Goal: Information Seeking & Learning: Learn about a topic

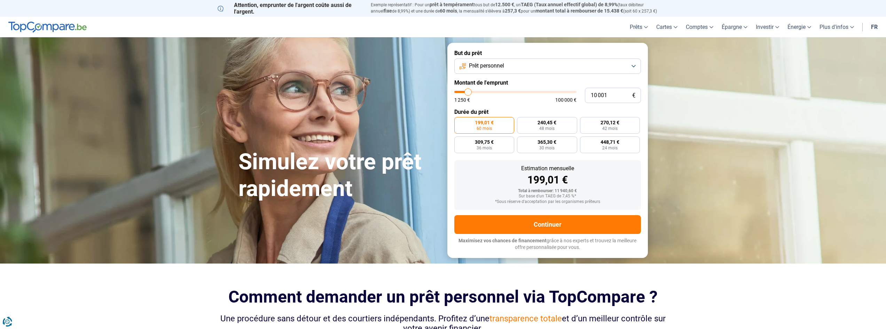
type input "10 500"
type input "10500"
type input "11 000"
type input "11000"
type input "11 750"
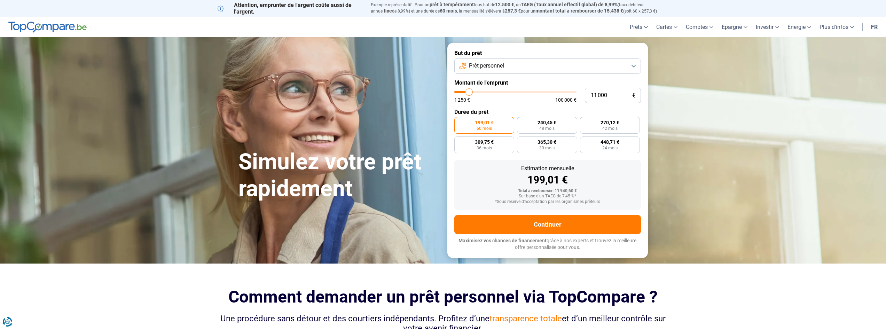
type input "11750"
type input "13 000"
type input "13000"
type input "14 750"
type input "14750"
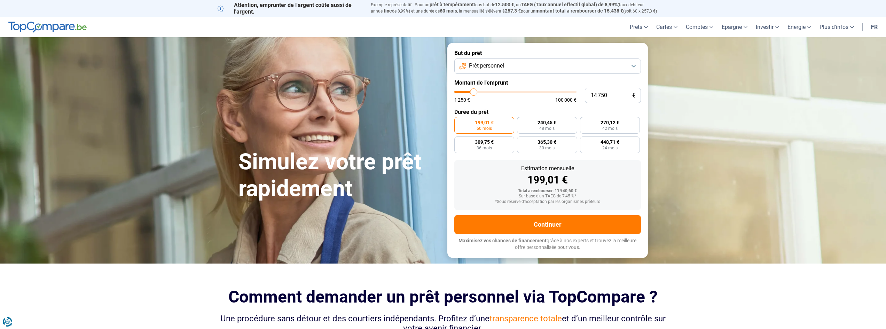
type input "16 500"
type input "16500"
type input "19 250"
type input "19250"
type input "22 750"
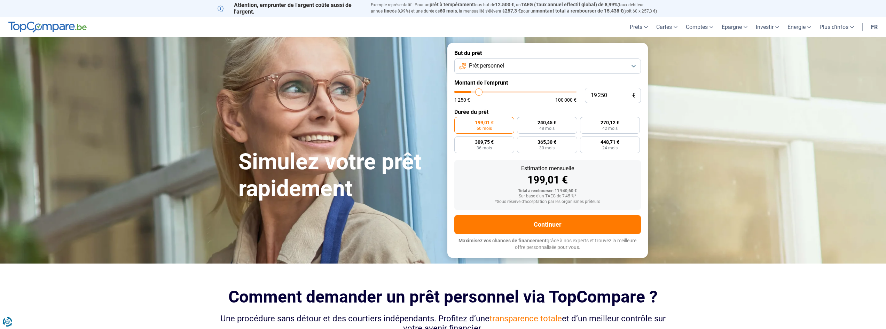
type input "22750"
type input "27 500"
type input "27500"
type input "32 250"
type input "32250"
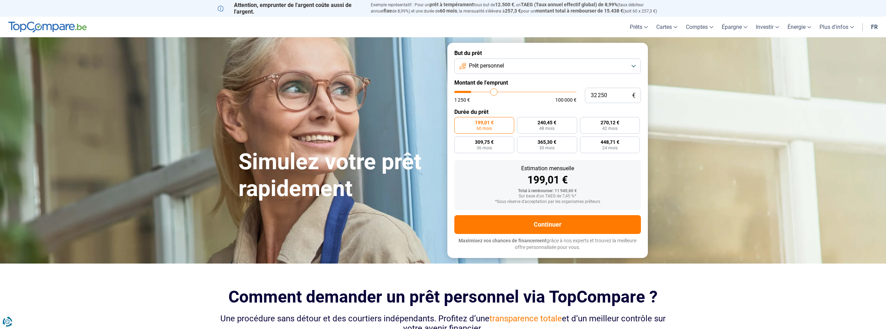
type input "34 750"
type input "34750"
type input "38 500"
type input "38500"
type input "41 500"
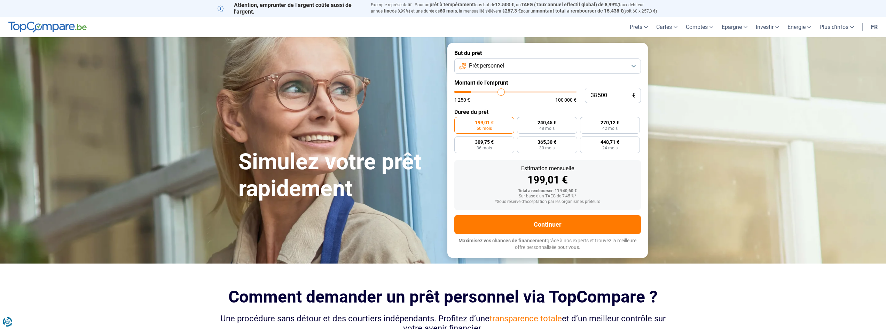
type input "41500"
type input "48 000"
type input "48000"
type input "53 250"
type input "53250"
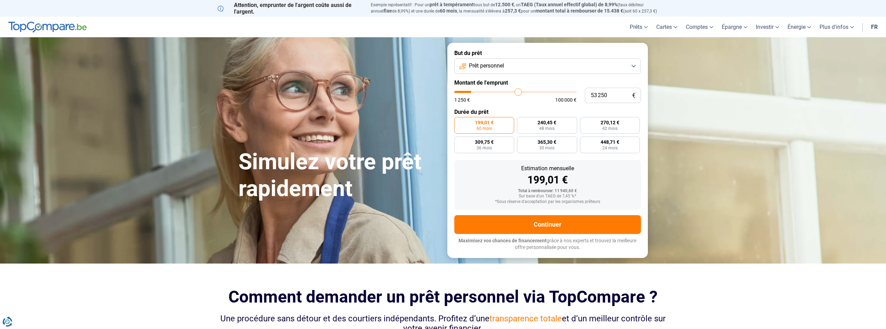
type input "56 250"
type input "56250"
type input "59 250"
type input "59250"
type input "62 250"
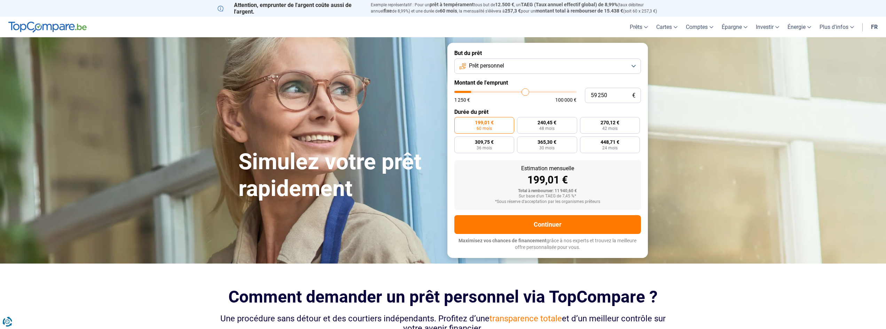
type input "62250"
type input "64 250"
type input "64250"
type input "65 250"
type input "65250"
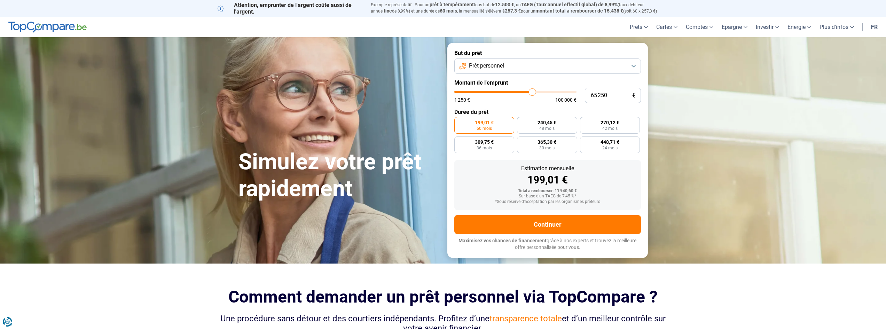
type input "65 750"
type input "65750"
type input "67 250"
type input "67250"
type input "69 500"
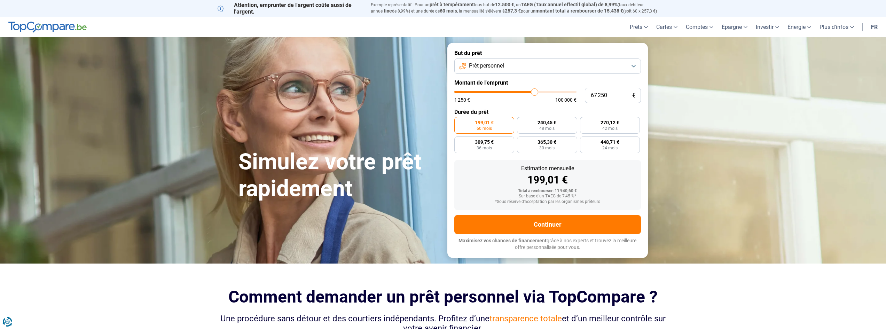
type input "69500"
type input "71 000"
type input "71000"
type input "72 750"
type input "72750"
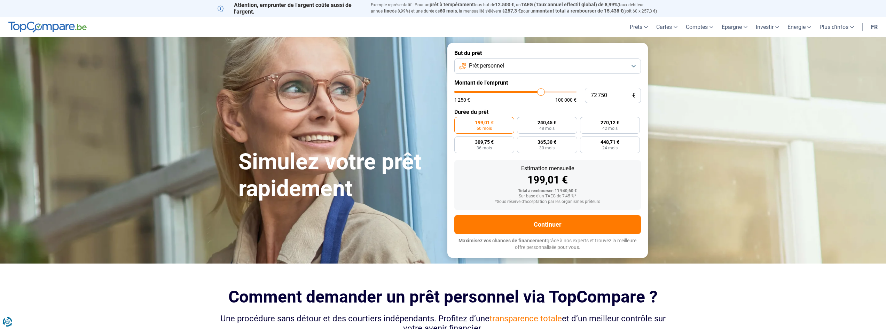
type input "74 000"
type input "74000"
type input "75 500"
type input "75500"
type input "77 000"
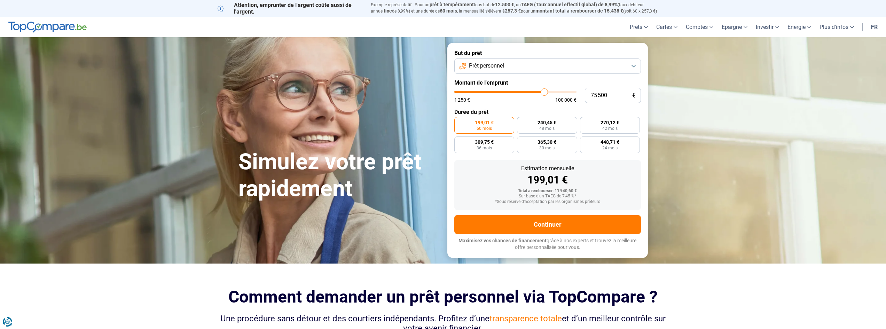
type input "77000"
type input "78 000"
type input "78000"
type input "79 250"
type input "79250"
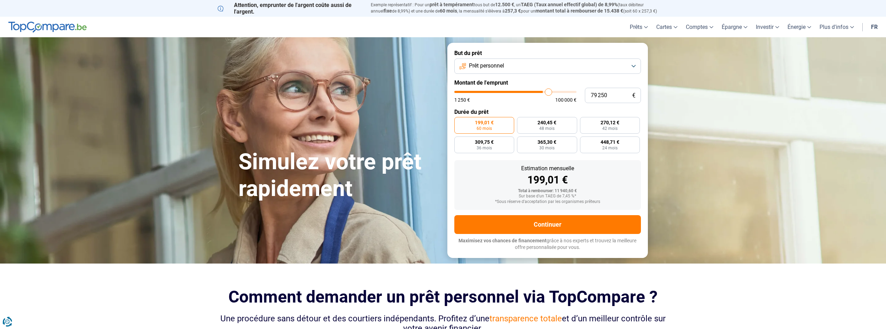
type input "79 750"
type input "79750"
type input "81 250"
type input "81250"
type input "82 250"
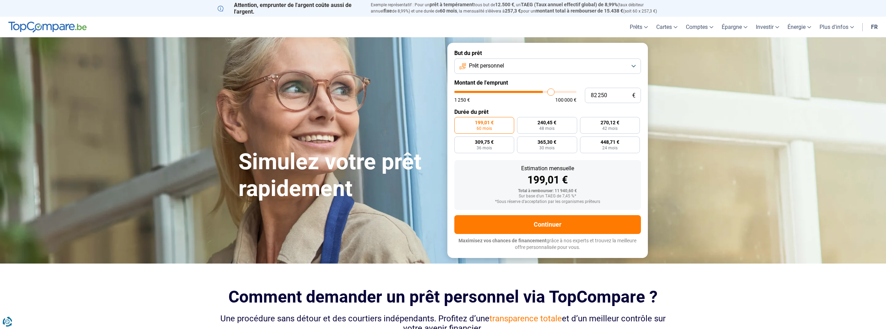
type input "82250"
type input "83 750"
type input "83750"
type input "84 000"
type input "84000"
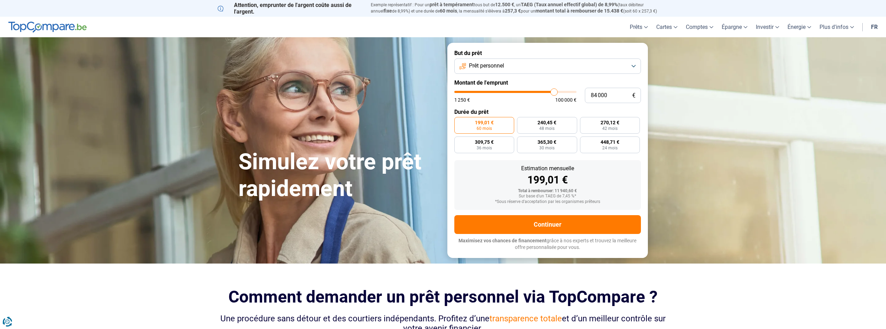
type input "84 250"
type input "84250"
type input "84 500"
type input "84500"
type input "85 000"
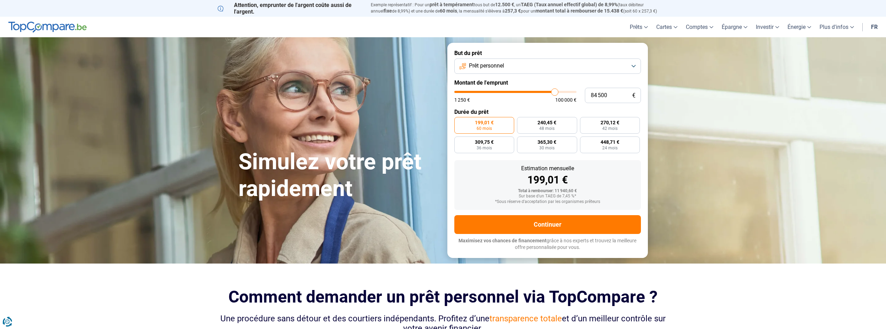
type input "85000"
type input "85 250"
type input "85250"
type input "85 000"
drag, startPoint x: 469, startPoint y: 91, endPoint x: 555, endPoint y: 96, distance: 86.6
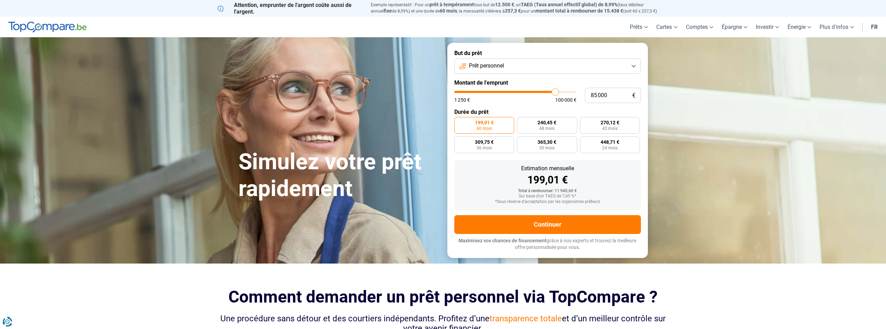
type input "85000"
click at [555, 93] on input "range" at bounding box center [515, 92] width 122 height 2
click at [618, 126] on span "60 mois" at bounding box center [622, 128] width 15 height 4
click at [609, 122] on input "1 691,42 € 60 mois" at bounding box center [607, 119] width 5 height 5
radio input "true"
